Goal: Task Accomplishment & Management: Manage account settings

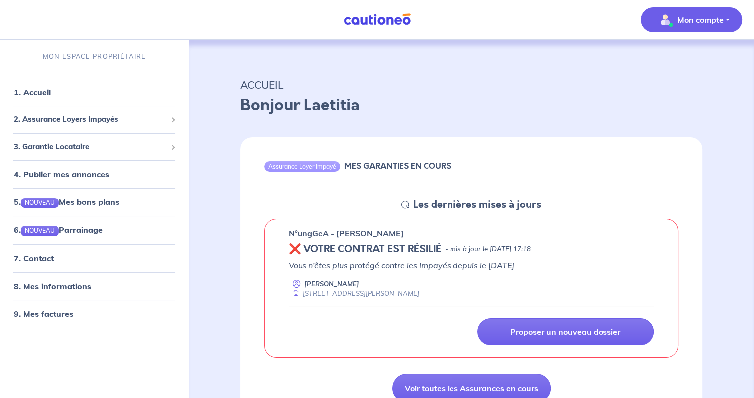
click at [709, 24] on p "Mon compte" at bounding box center [700, 20] width 46 height 12
click at [667, 83] on link "Me déconnecter" at bounding box center [681, 86] width 80 height 16
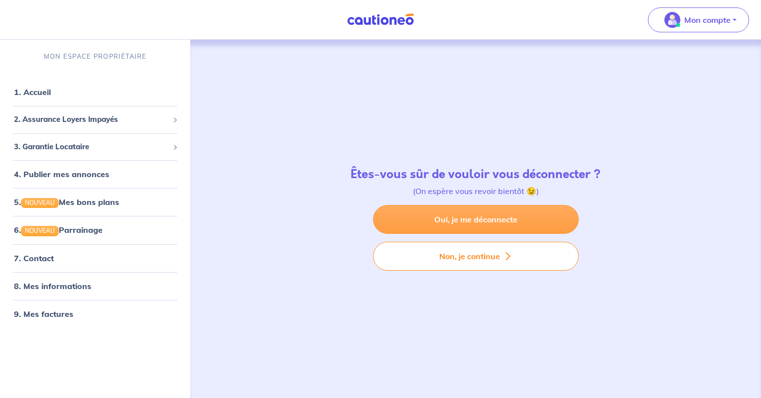
click at [530, 225] on link "Oui, je me déconnecte" at bounding box center [476, 219] width 206 height 29
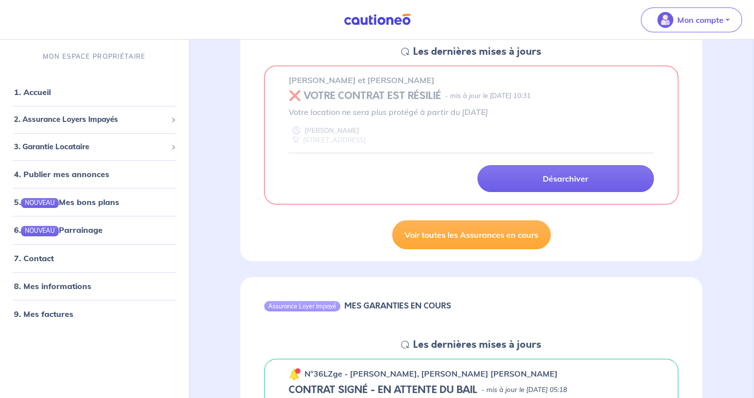
scroll to position [299, 0]
